Goal: Task Accomplishment & Management: Manage account settings

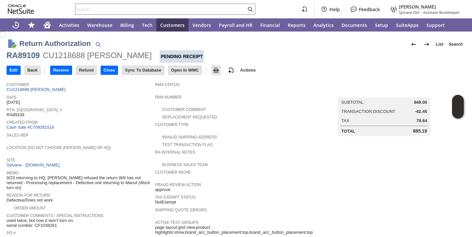
click at [110, 117] on div "Rtn. Auth. # RA89109" at bounding box center [79, 112] width 145 height 12
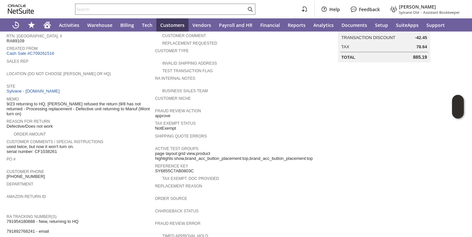
scroll to position [79, 0]
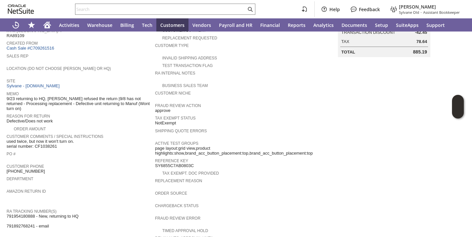
click at [102, 105] on span "9/23 returning to HQ, manuf refused the return |9/8 has not returned - Processi…" at bounding box center [79, 103] width 145 height 15
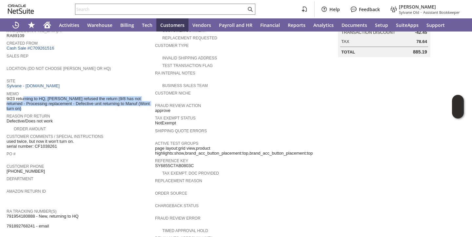
click at [102, 105] on span "9/23 returning to HQ, manuf refused the return |9/8 has not returned - Processi…" at bounding box center [79, 103] width 145 height 15
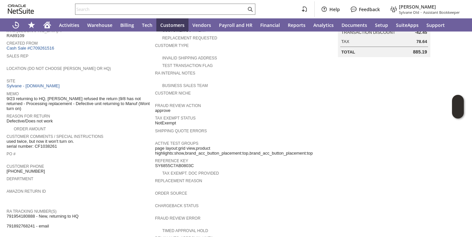
click at [101, 117] on div "Reason For Return Defective/Does not work" at bounding box center [79, 118] width 145 height 12
click at [102, 112] on span "Reason For Return" at bounding box center [79, 115] width 145 height 7
click at [105, 103] on span "9/23 returning to HQ, manuf refused the return |9/8 has not returned - Processi…" at bounding box center [79, 103] width 145 height 15
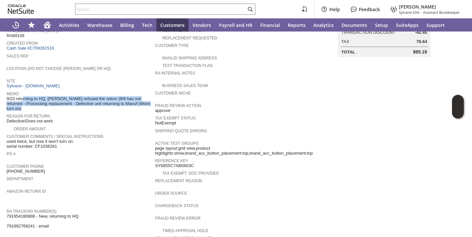
click at [105, 103] on span "9/23 returning to HQ, manuf refused the return |9/8 has not returned - Processi…" at bounding box center [79, 103] width 145 height 15
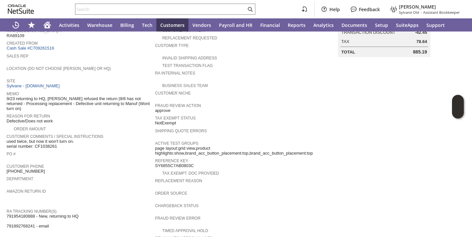
click at [107, 112] on span "Reason For Return" at bounding box center [79, 115] width 145 height 7
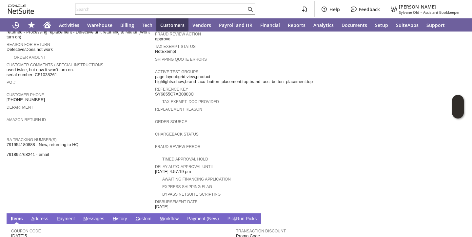
scroll to position [0, 0]
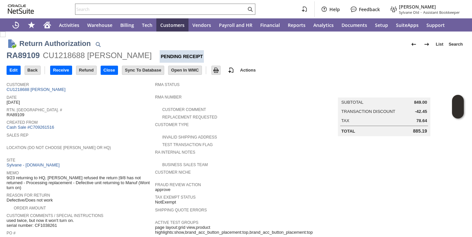
click at [103, 180] on span "9/23 returning to HQ, manuf refused the return |9/8 has not returned - Processi…" at bounding box center [79, 182] width 145 height 15
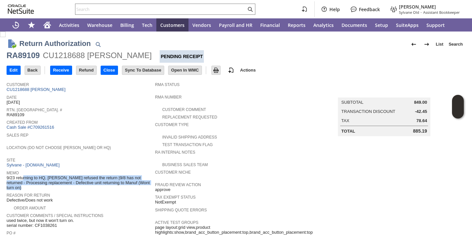
click at [103, 180] on span "9/23 returning to HQ, manuf refused the return |9/8 has not returned - Processi…" at bounding box center [79, 182] width 145 height 15
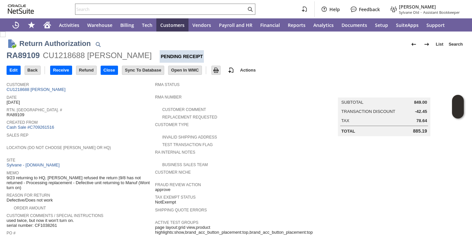
click at [15, 115] on span "RA89109" at bounding box center [16, 114] width 18 height 5
copy span "RA89109"
click at [157, 125] on link "Customer Type" at bounding box center [172, 124] width 34 height 5
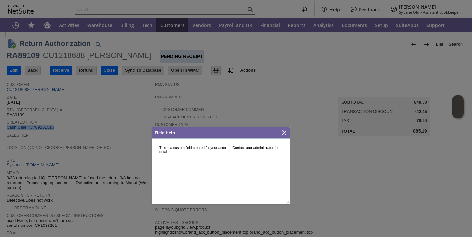
click at [285, 131] on icon "Close" at bounding box center [284, 132] width 5 height 5
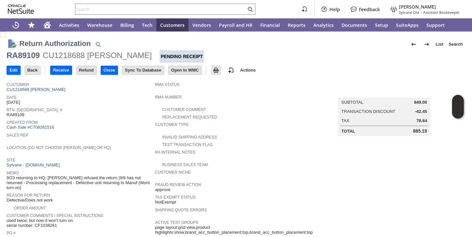
click at [271, 143] on div "Test Transaction Flag" at bounding box center [235, 143] width 161 height 7
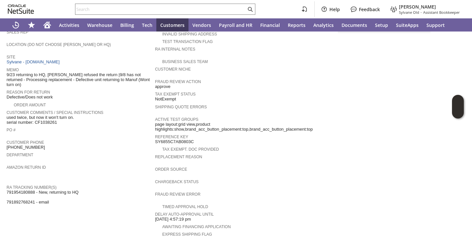
scroll to position [253, 0]
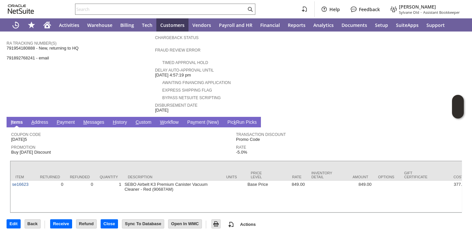
click at [116, 119] on link "H istory" at bounding box center [120, 122] width 18 height 6
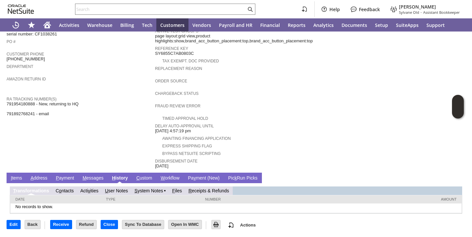
scroll to position [0, 0]
click at [143, 191] on link "S ystem Notes" at bounding box center [148, 190] width 29 height 5
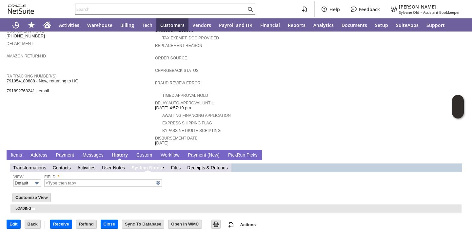
scroll to position [213, 0]
type input "1 to 25 of 87"
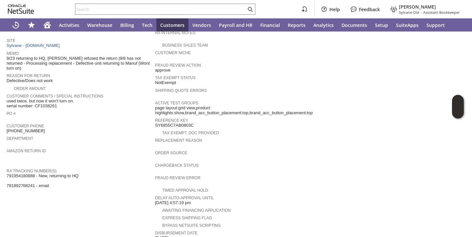
scroll to position [0, 0]
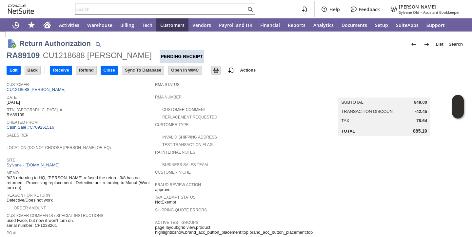
click at [15, 116] on span "RA89109" at bounding box center [16, 114] width 18 height 5
copy span "RA89109"
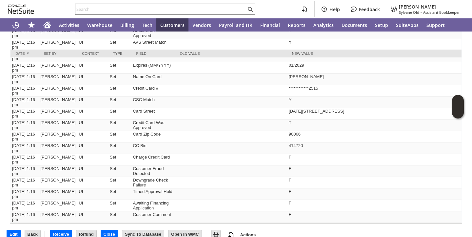
scroll to position [509, 0]
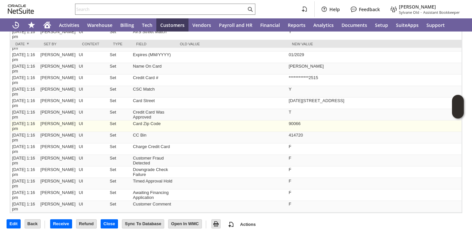
click at [175, 120] on td at bounding box center [231, 125] width 112 height 11
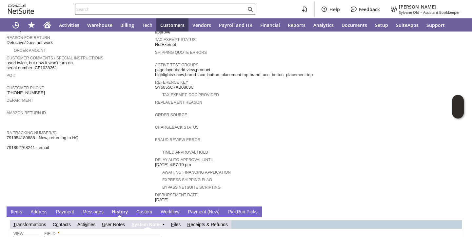
scroll to position [0, 0]
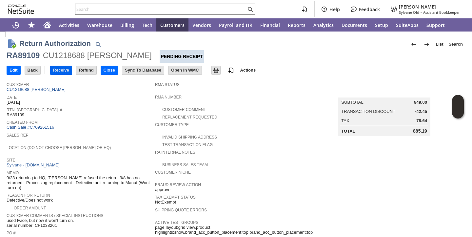
click at [62, 72] on input "Receive" at bounding box center [61, 70] width 21 height 9
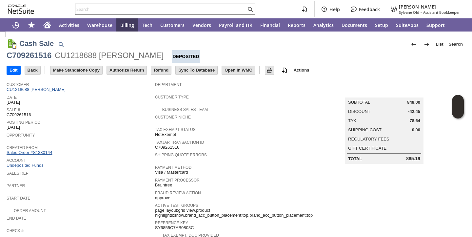
click at [44, 151] on link "Sales Order #S1330144" at bounding box center [30, 152] width 47 height 5
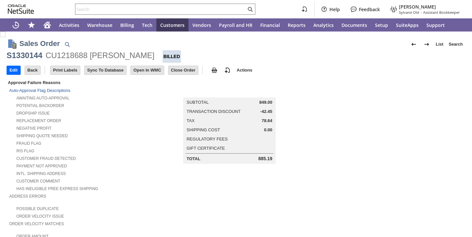
click at [146, 122] on div "Replacement Order" at bounding box center [82, 119] width 146 height 7
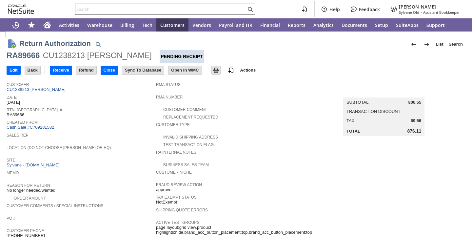
click at [117, 101] on div "Date 9/26/2025" at bounding box center [80, 99] width 146 height 12
click at [106, 112] on div "Rtn. Auth. # RA89666" at bounding box center [80, 112] width 146 height 12
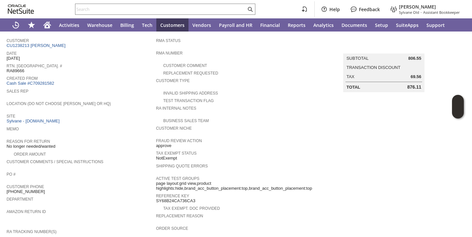
scroll to position [43, 0]
click at [152, 112] on td "Location (Do Not Choose Sheeran or HQ)" at bounding box center [82, 106] width 150 height 12
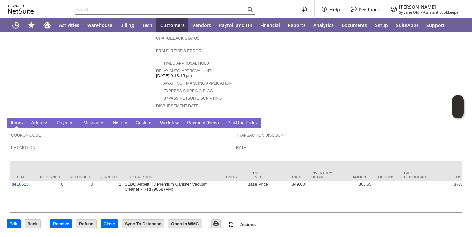
scroll to position [0, 0]
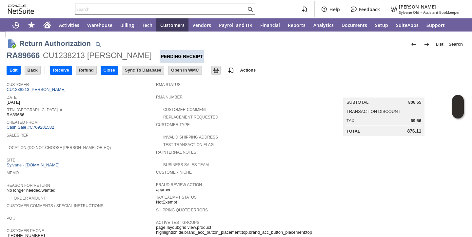
click at [95, 133] on span "Sales Rep" at bounding box center [80, 134] width 146 height 7
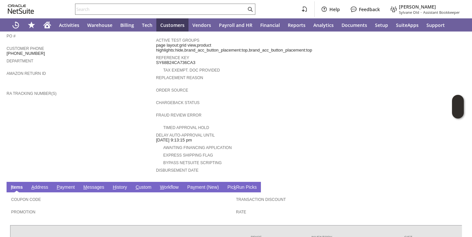
scroll to position [253, 0]
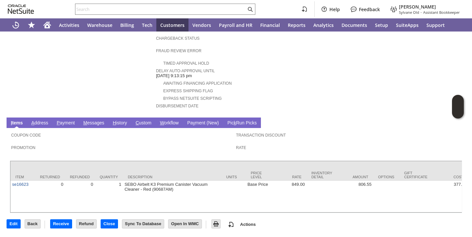
click at [105, 144] on div "Promotion" at bounding box center [122, 149] width 222 height 12
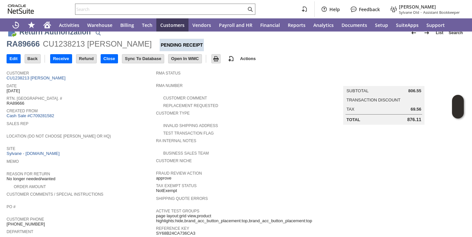
scroll to position [0, 0]
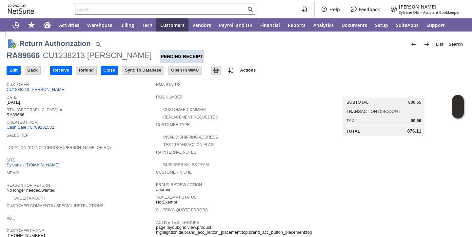
click at [107, 142] on div "Sales Rep" at bounding box center [80, 137] width 146 height 12
click at [59, 71] on input "Receive" at bounding box center [61, 70] width 21 height 9
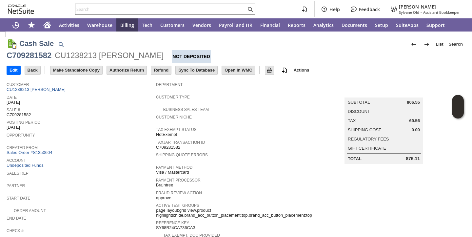
click at [99, 123] on span "Posting Period" at bounding box center [80, 121] width 146 height 7
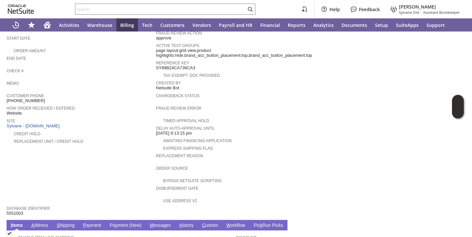
scroll to position [275, 0]
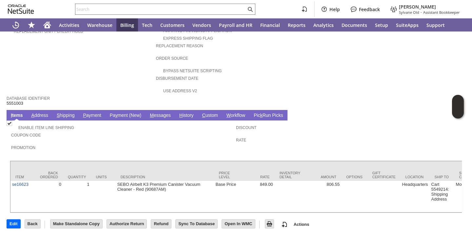
click at [105, 133] on div "Coupon Code" at bounding box center [122, 137] width 222 height 12
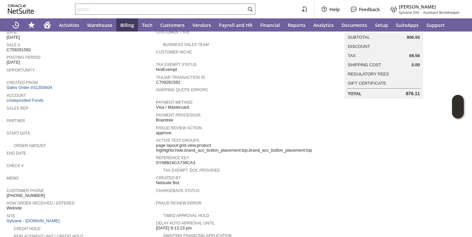
scroll to position [0, 0]
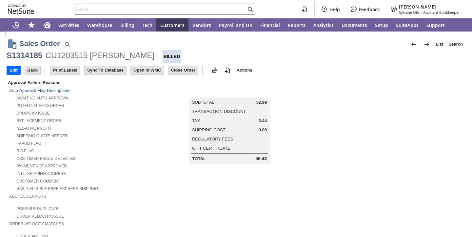
scroll to position [394, 0]
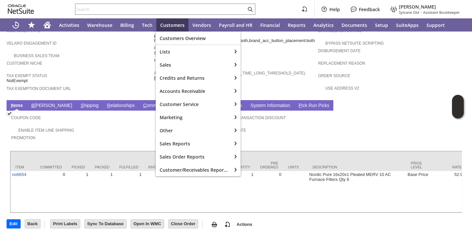
click at [166, 11] on input "text" at bounding box center [160, 9] width 171 height 8
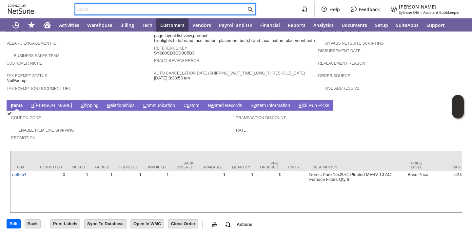
paste input "gh16649"
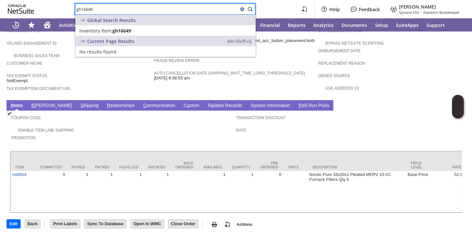
type input "gh16649"
click at [129, 28] on span "gh16649" at bounding box center [121, 31] width 19 height 6
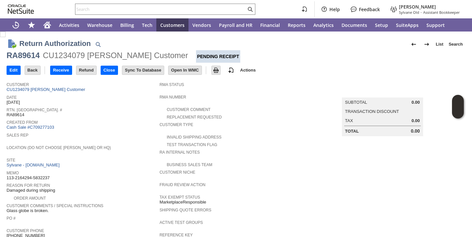
click at [127, 128] on div "Created From Cash Sale #C709277103" at bounding box center [82, 124] width 150 height 12
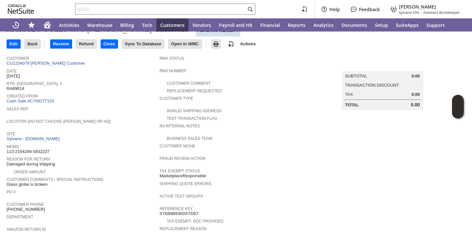
scroll to position [26, 0]
click at [61, 48] on input "Receive" at bounding box center [61, 44] width 21 height 9
